Goal: Navigation & Orientation: Find specific page/section

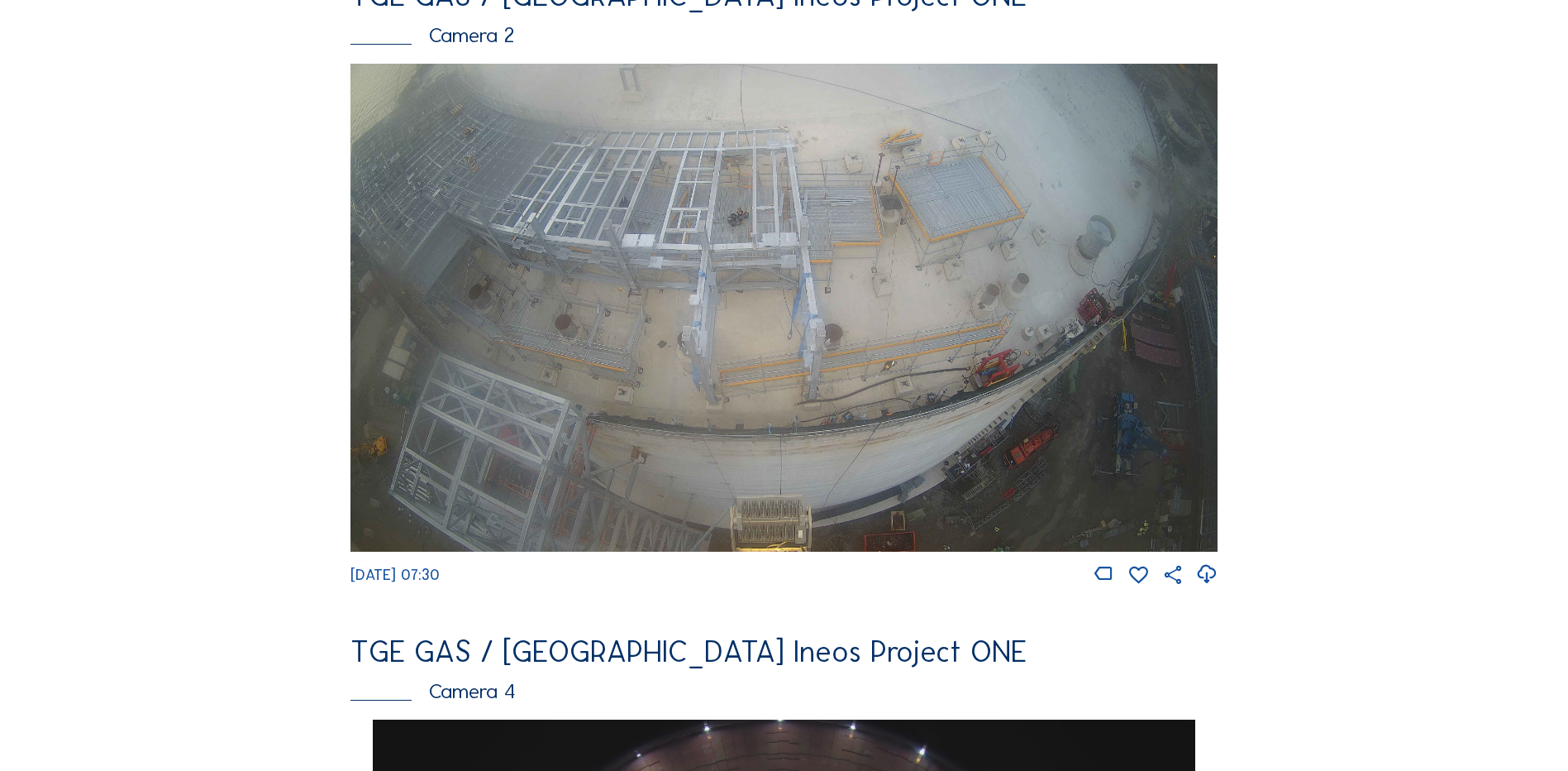
scroll to position [827, 0]
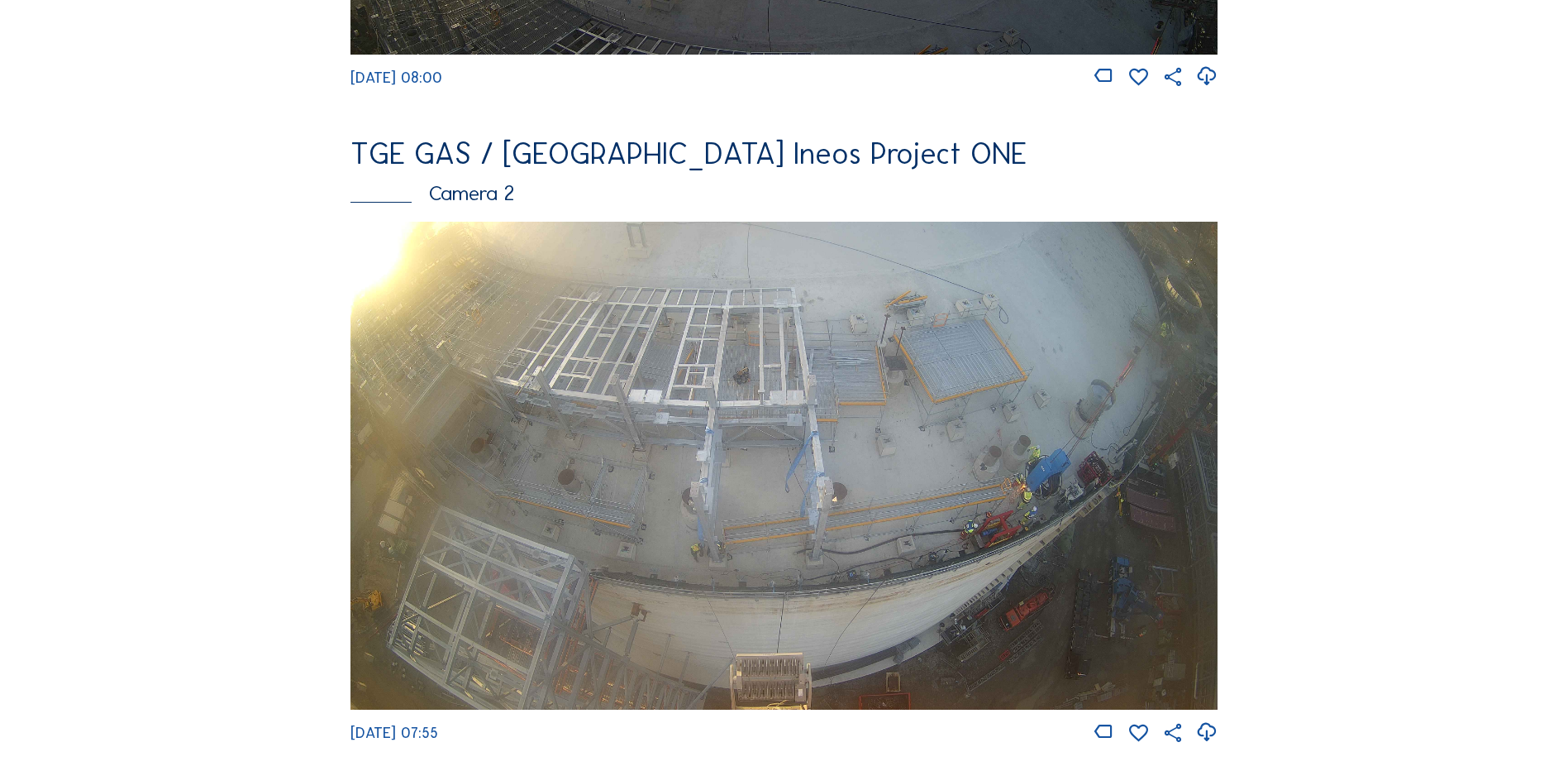
scroll to position [744, 0]
